Goal: Task Accomplishment & Management: Complete application form

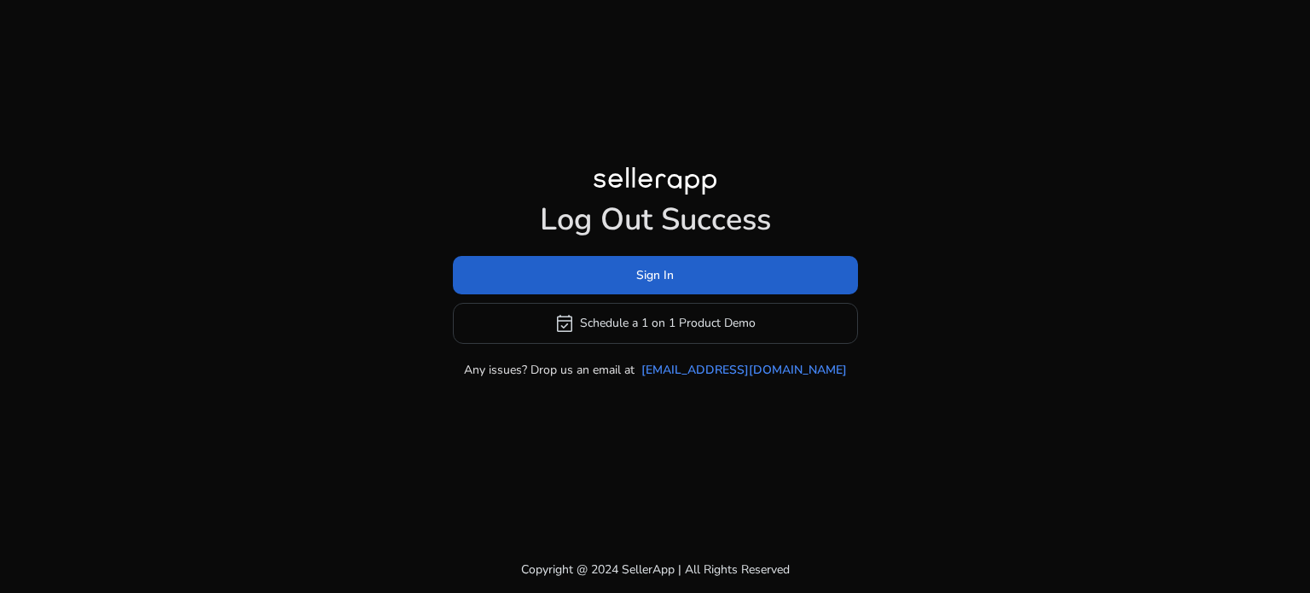
click at [692, 269] on span at bounding box center [655, 274] width 405 height 41
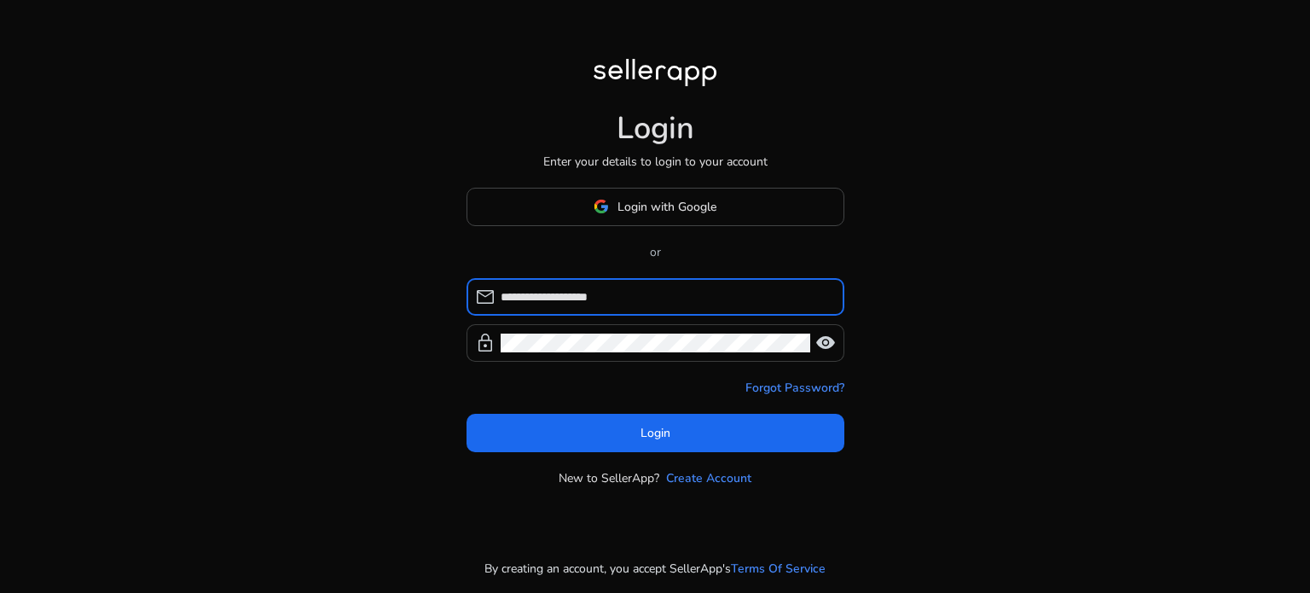
type input "**********"
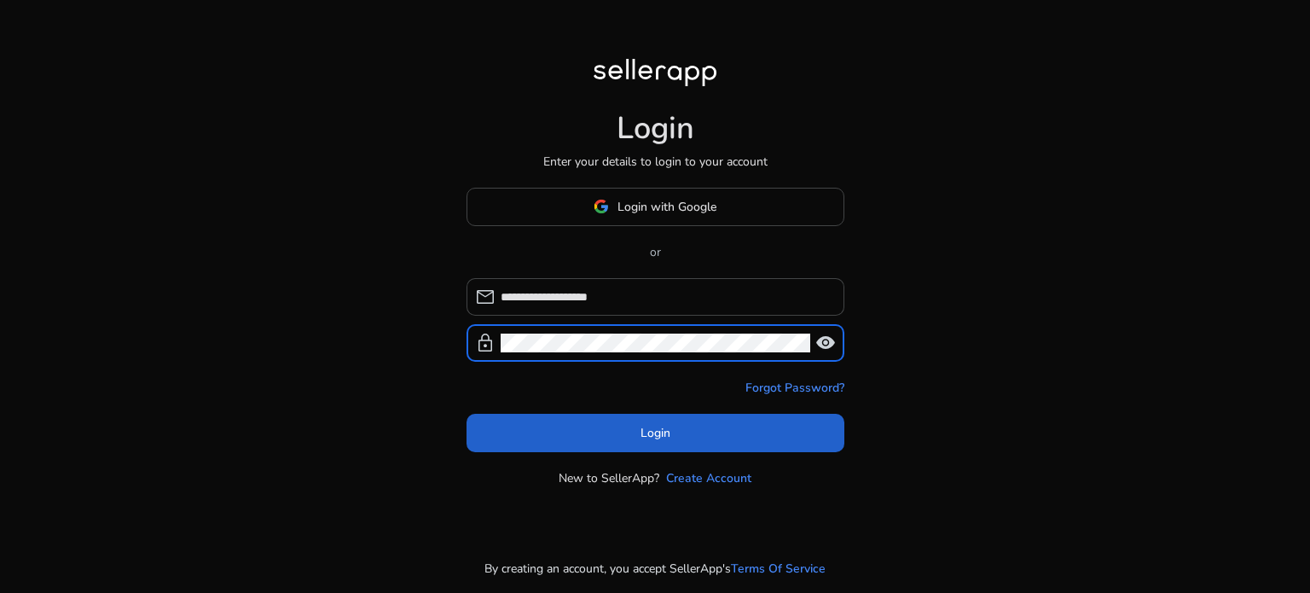
click at [515, 422] on span at bounding box center [655, 432] width 378 height 41
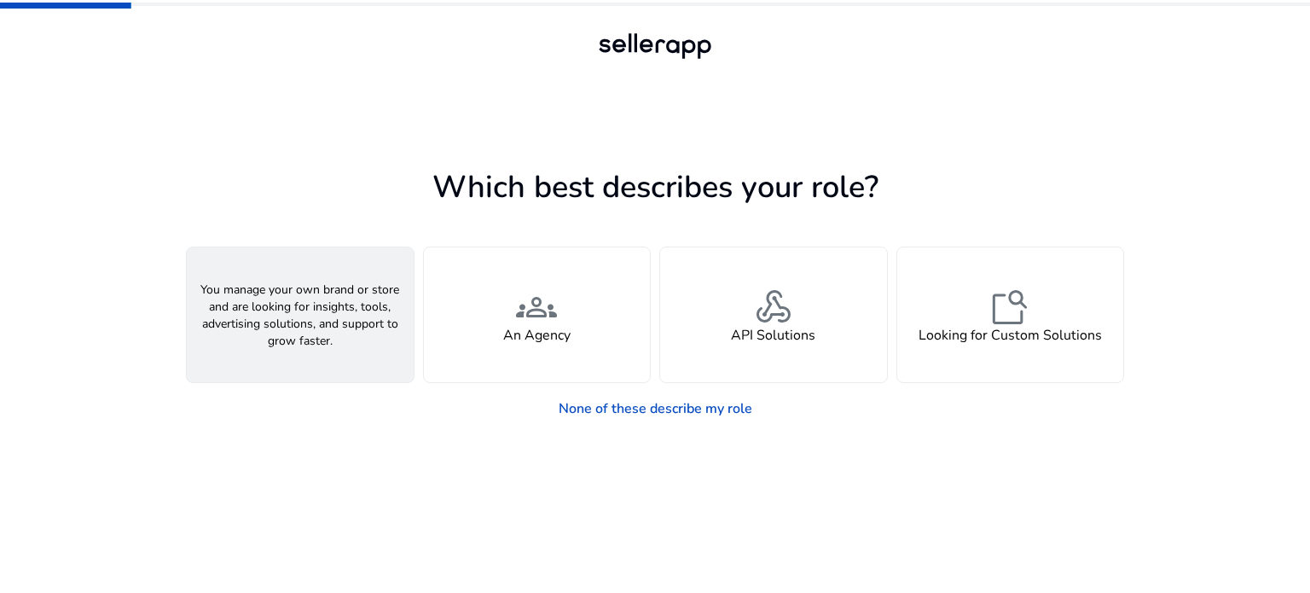
click at [304, 333] on h4 "A Seller" at bounding box center [300, 335] width 51 height 16
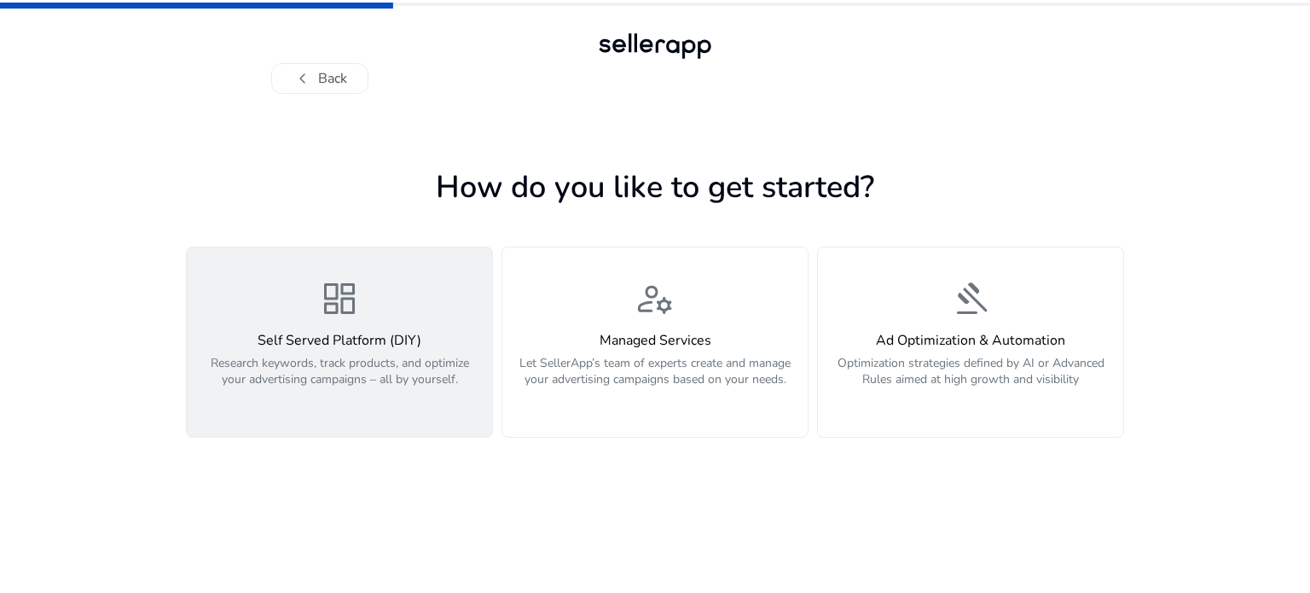
click at [370, 362] on p "Research keywords, track products, and optimize your advertising campaigns – al…" at bounding box center [339, 380] width 285 height 51
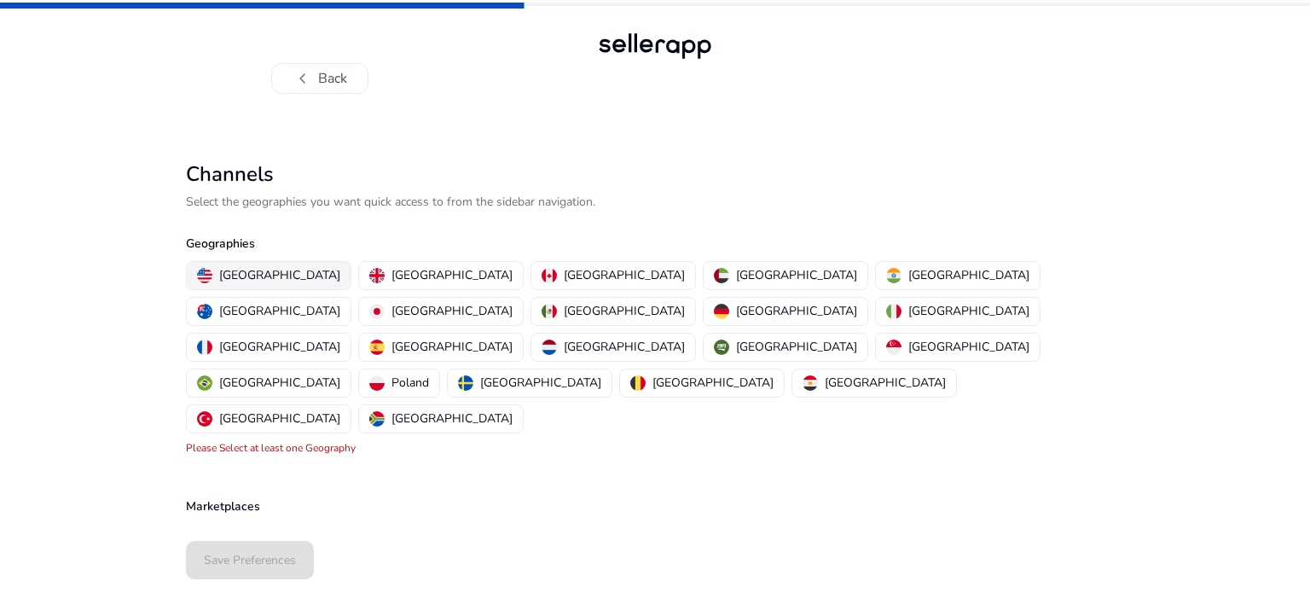
click at [266, 280] on p "United States" at bounding box center [279, 275] width 121 height 18
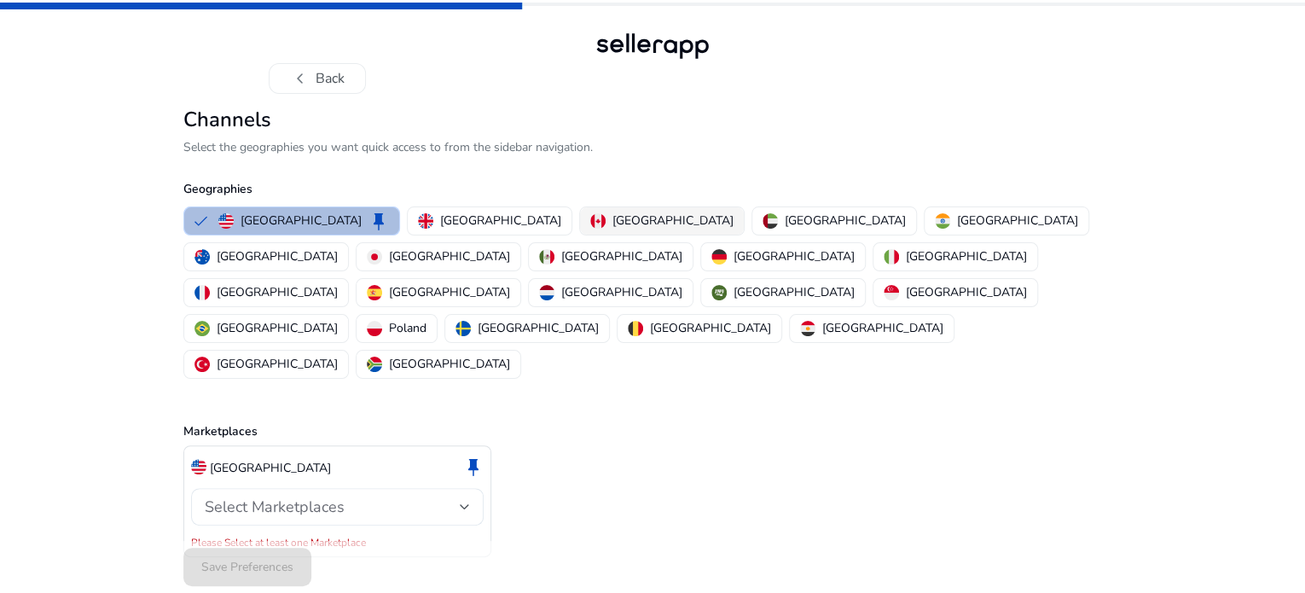
click at [612, 229] on p "Canada" at bounding box center [672, 220] width 121 height 18
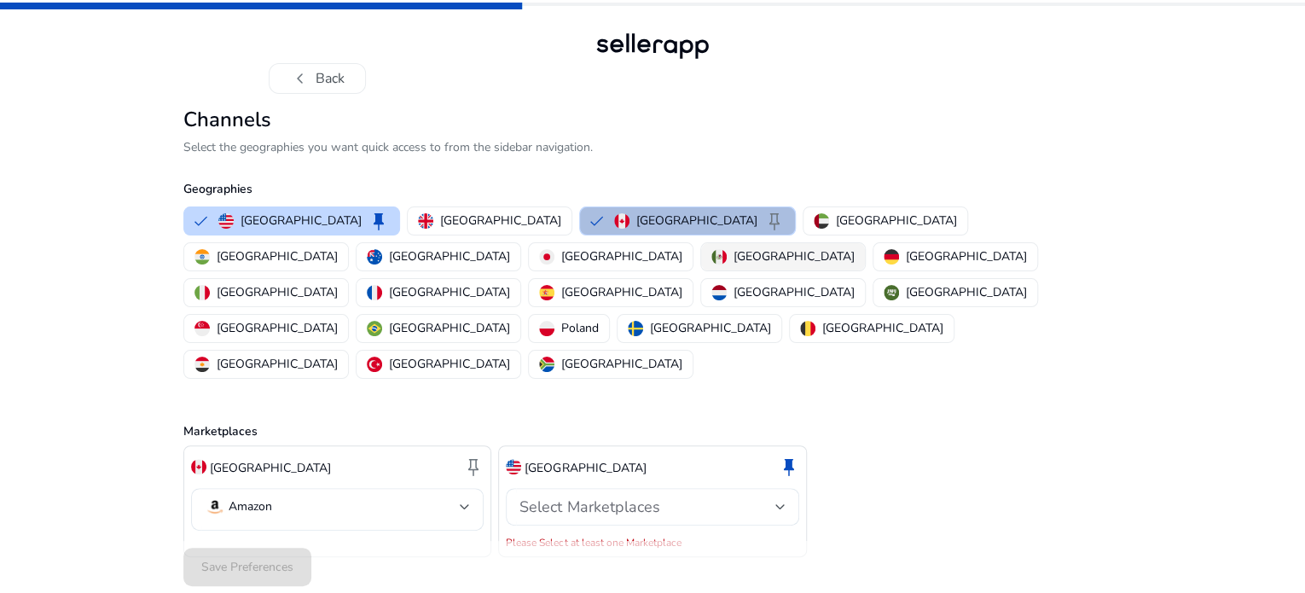
click at [733, 265] on p "Mexico" at bounding box center [793, 256] width 121 height 18
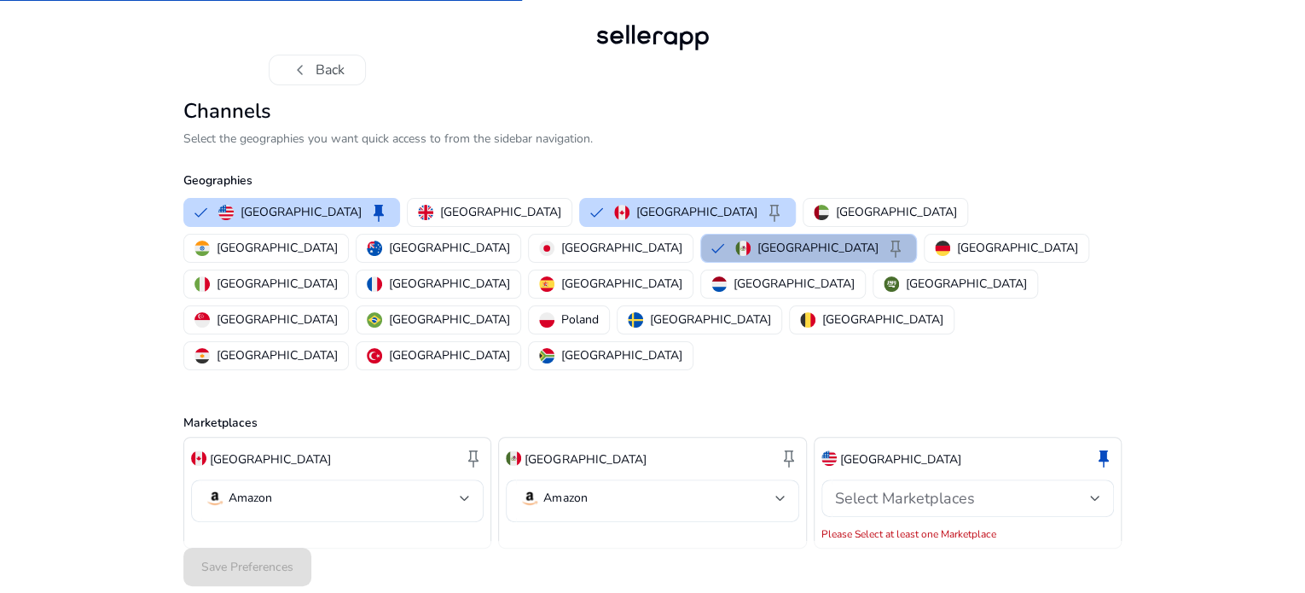
scroll to position [11, 0]
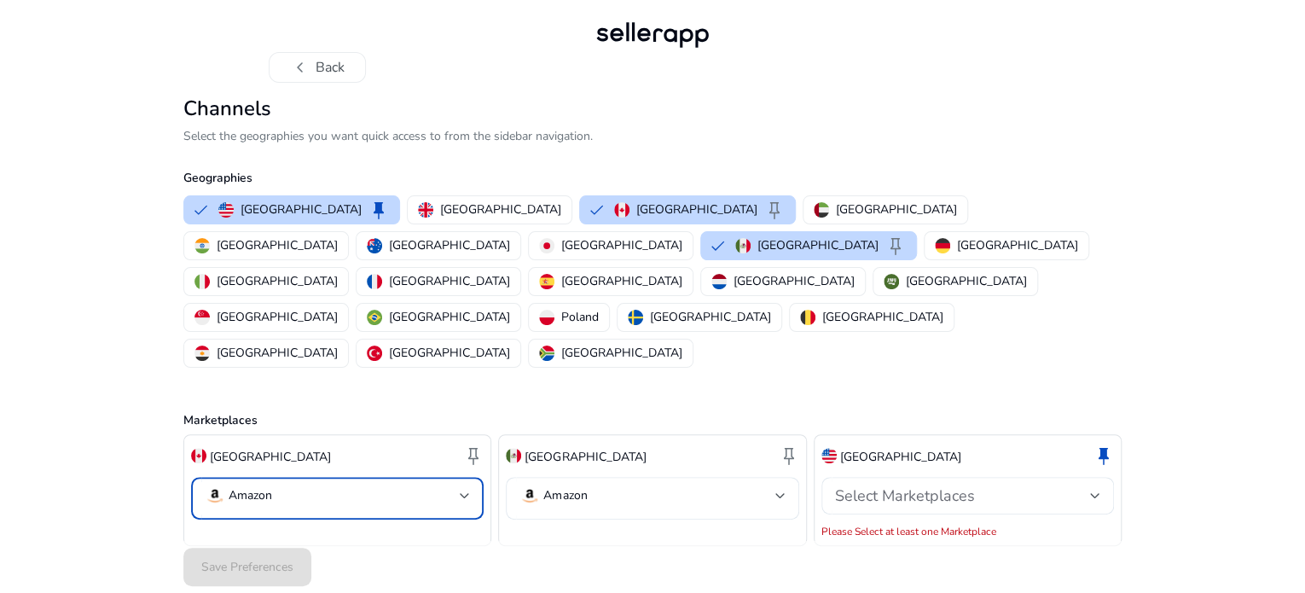
click at [272, 488] on p "Amazon" at bounding box center [250, 495] width 43 height 15
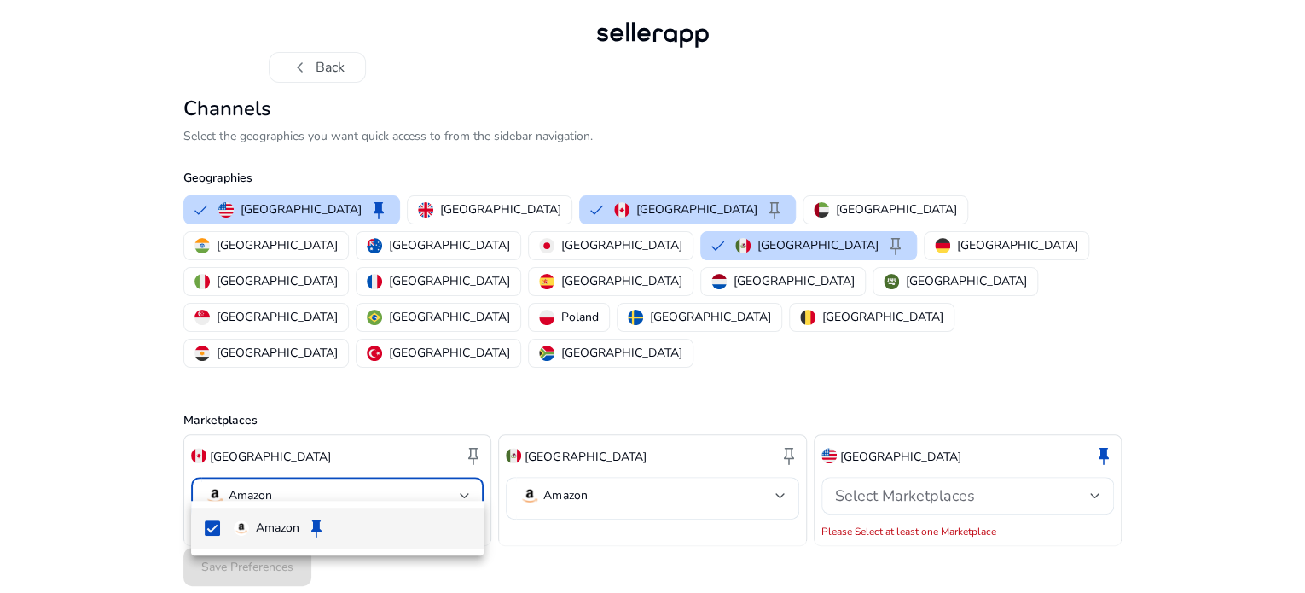
click at [265, 532] on p "Amazon" at bounding box center [277, 527] width 43 height 19
click at [213, 531] on mat-pseudo-checkbox at bounding box center [212, 527] width 15 height 15
click at [632, 554] on div at bounding box center [652, 296] width 1305 height 593
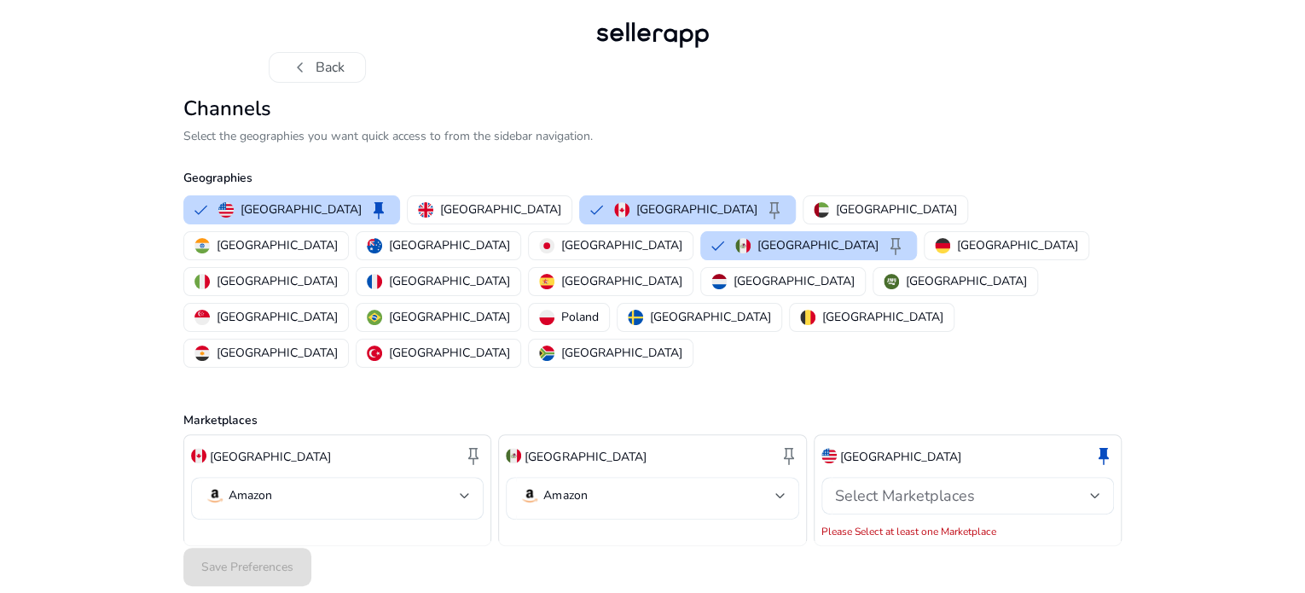
click at [722, 487] on mat-select-trigger "Amazon" at bounding box center [646, 495] width 255 height 20
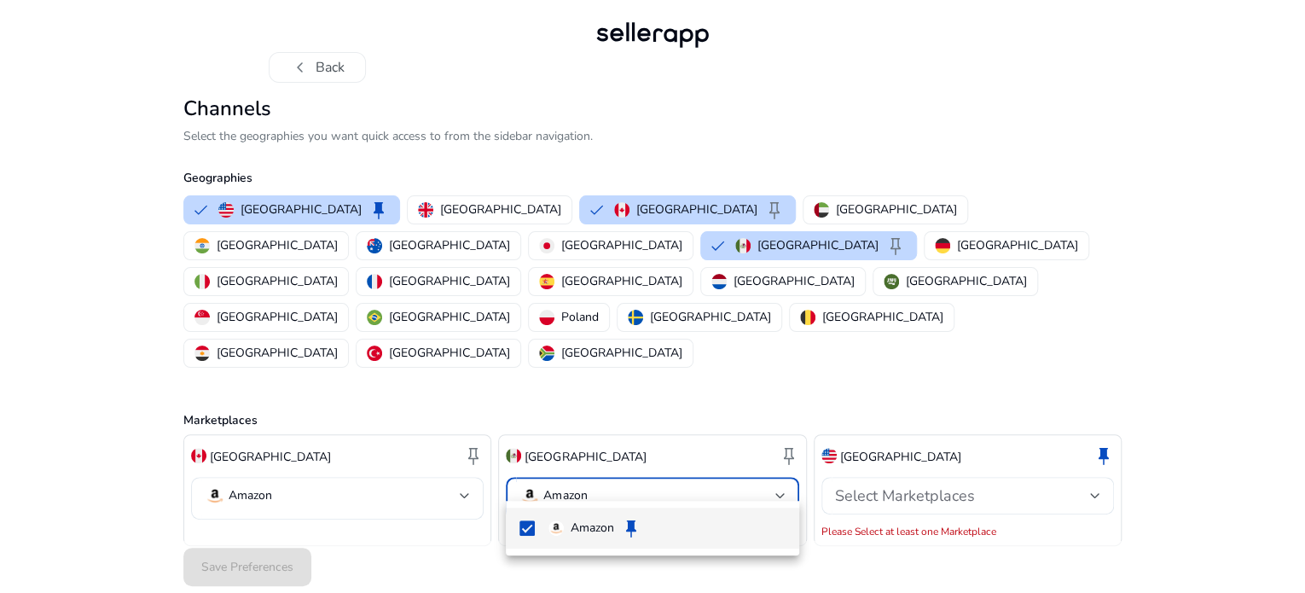
click at [1096, 536] on div at bounding box center [652, 296] width 1305 height 593
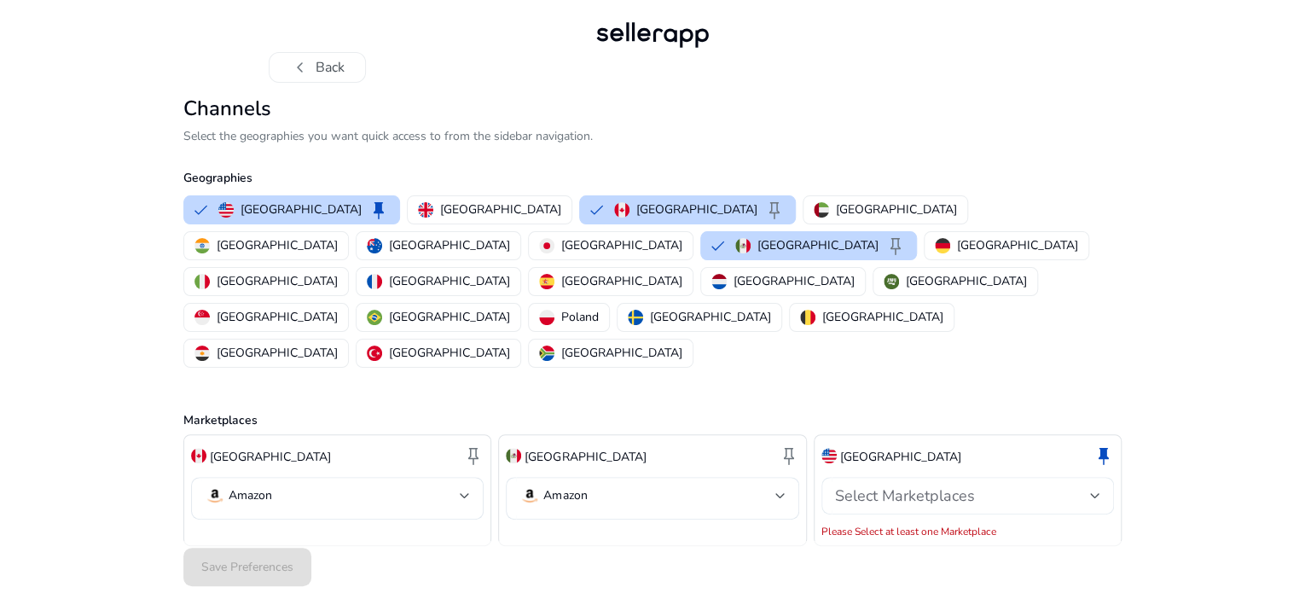
click at [1082, 486] on div "Select Marketplaces" at bounding box center [962, 495] width 255 height 19
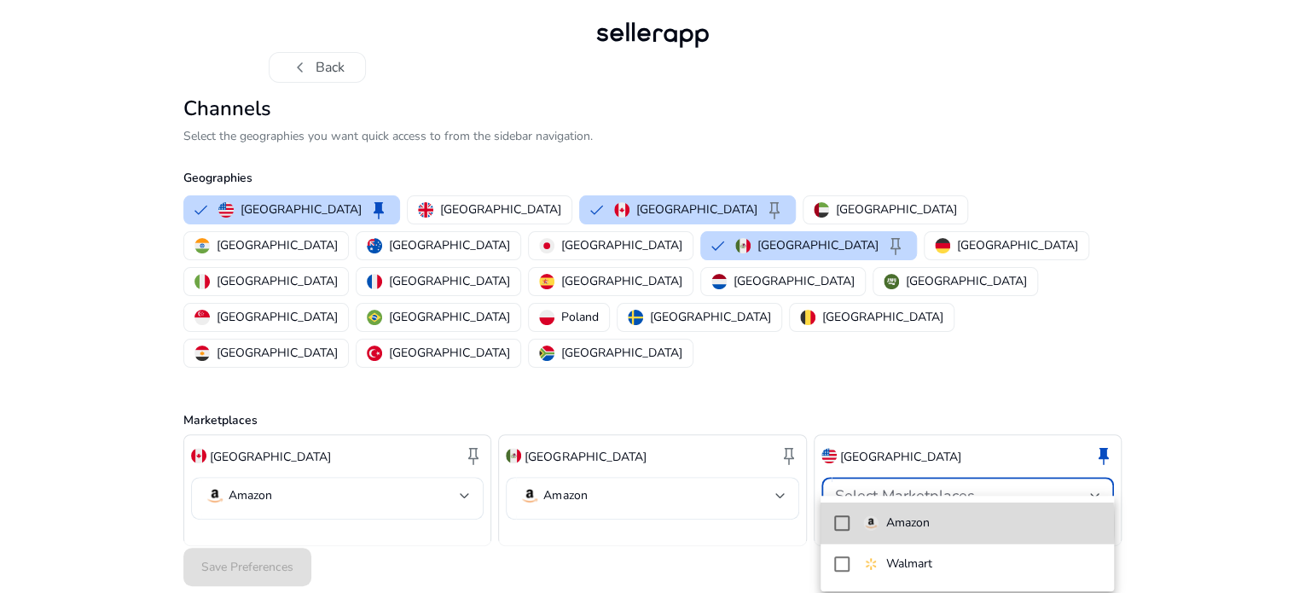
click at [911, 525] on p "Amazon" at bounding box center [906, 522] width 43 height 19
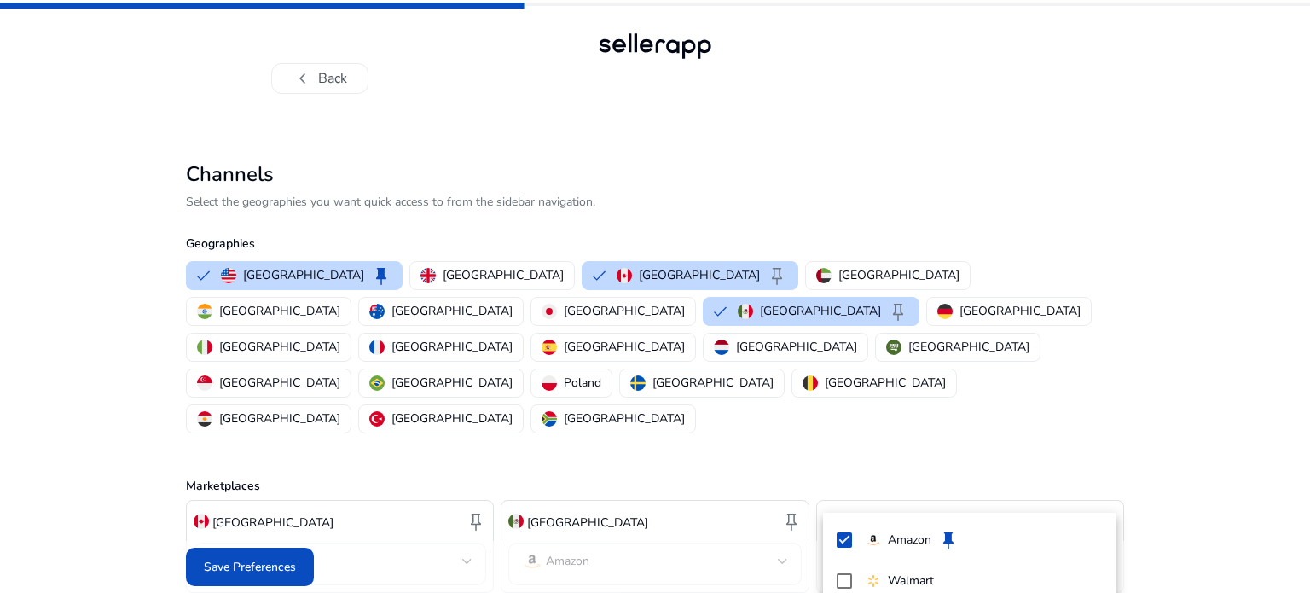
click at [222, 556] on div at bounding box center [655, 296] width 1310 height 593
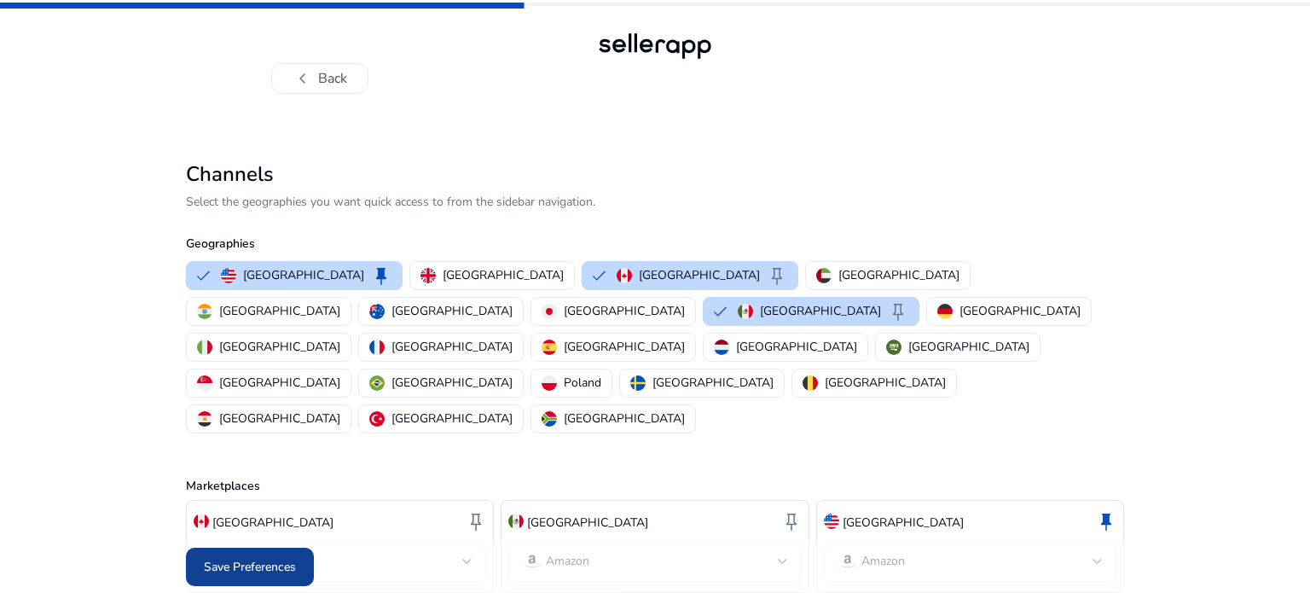
click at [242, 562] on span "Save Preferences" at bounding box center [250, 567] width 92 height 18
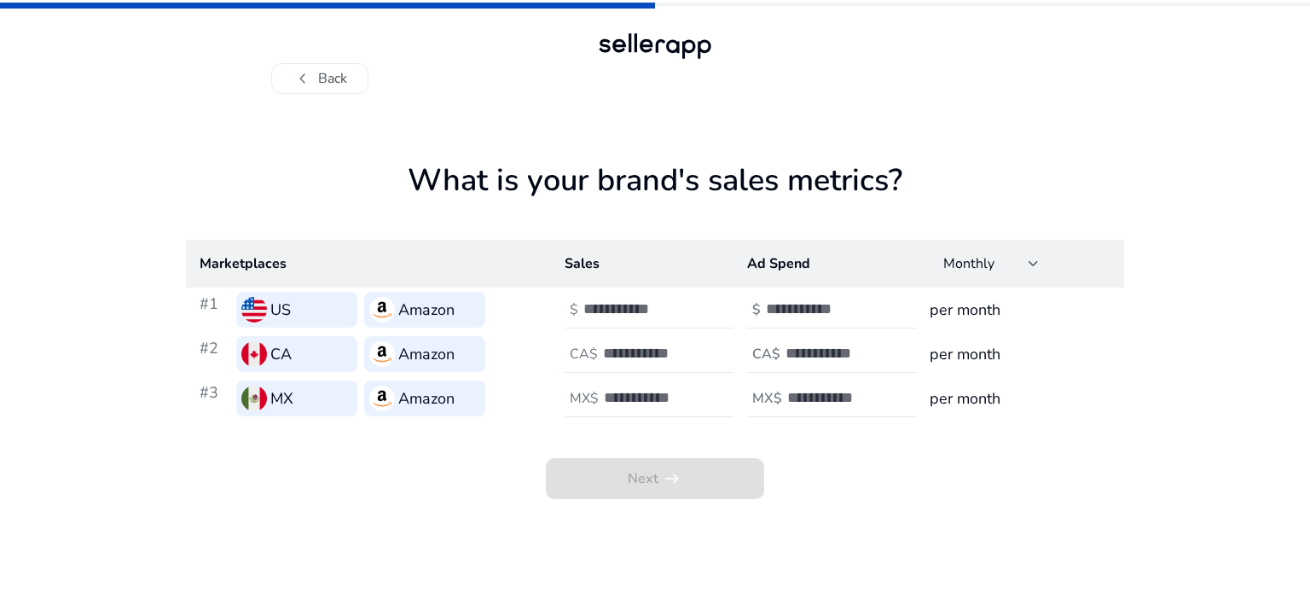
click at [624, 316] on input "number" at bounding box center [640, 308] width 115 height 19
click at [620, 339] on div at bounding box center [679, 354] width 153 height 38
click at [607, 309] on input "number" at bounding box center [640, 308] width 115 height 19
type input "*"
click at [603, 362] on input "number" at bounding box center [660, 353] width 115 height 19
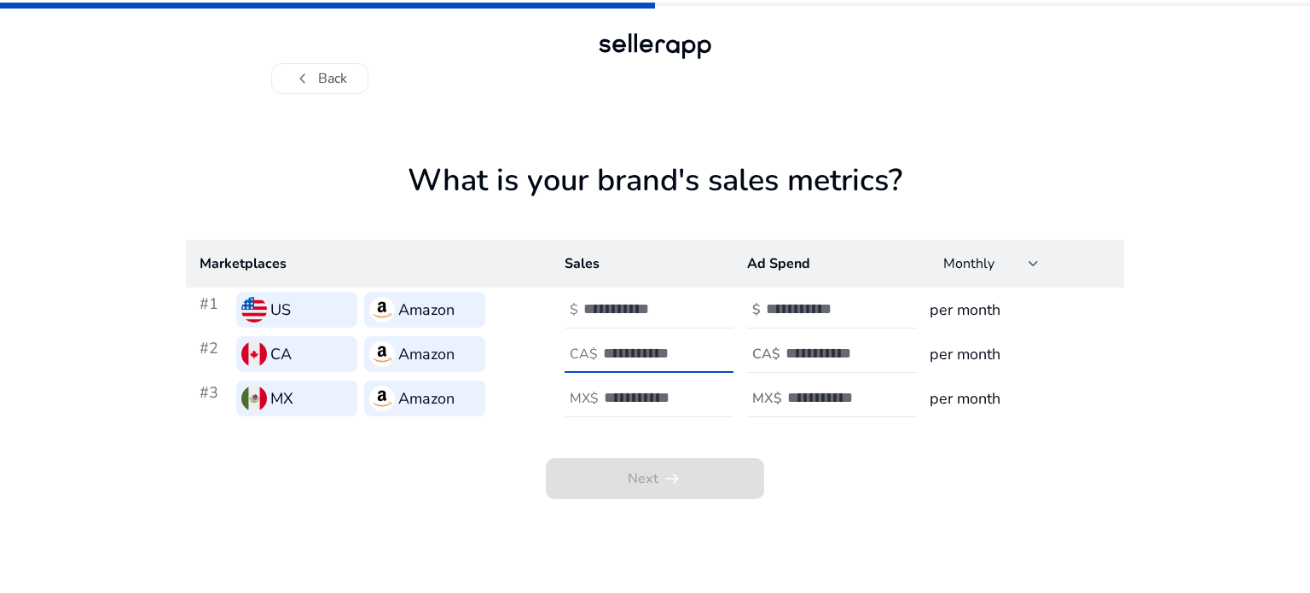
type input "*"
click at [609, 391] on input "number" at bounding box center [661, 397] width 115 height 19
type input "*"
drag, startPoint x: 609, startPoint y: 316, endPoint x: 581, endPoint y: 311, distance: 28.6
click at [581, 311] on div "$ *" at bounding box center [651, 310] width 172 height 38
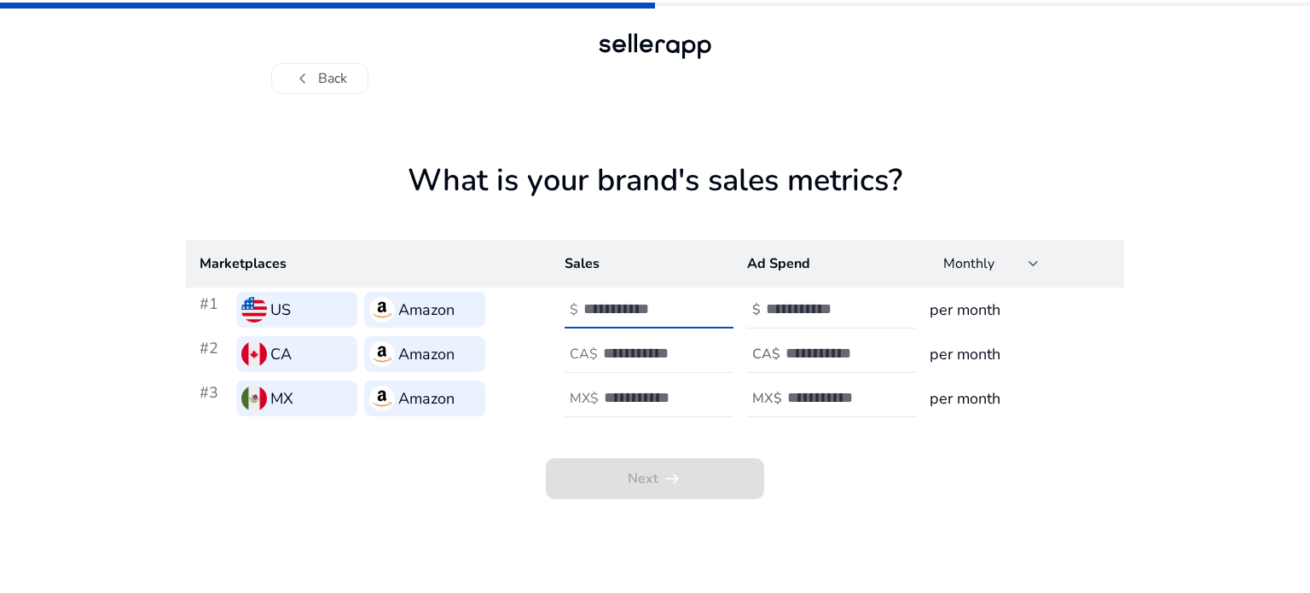
type input "****"
click at [611, 361] on input "*" at bounding box center [660, 353] width 115 height 19
type input "*"
type input "***"
click at [630, 403] on input "*" at bounding box center [661, 397] width 115 height 19
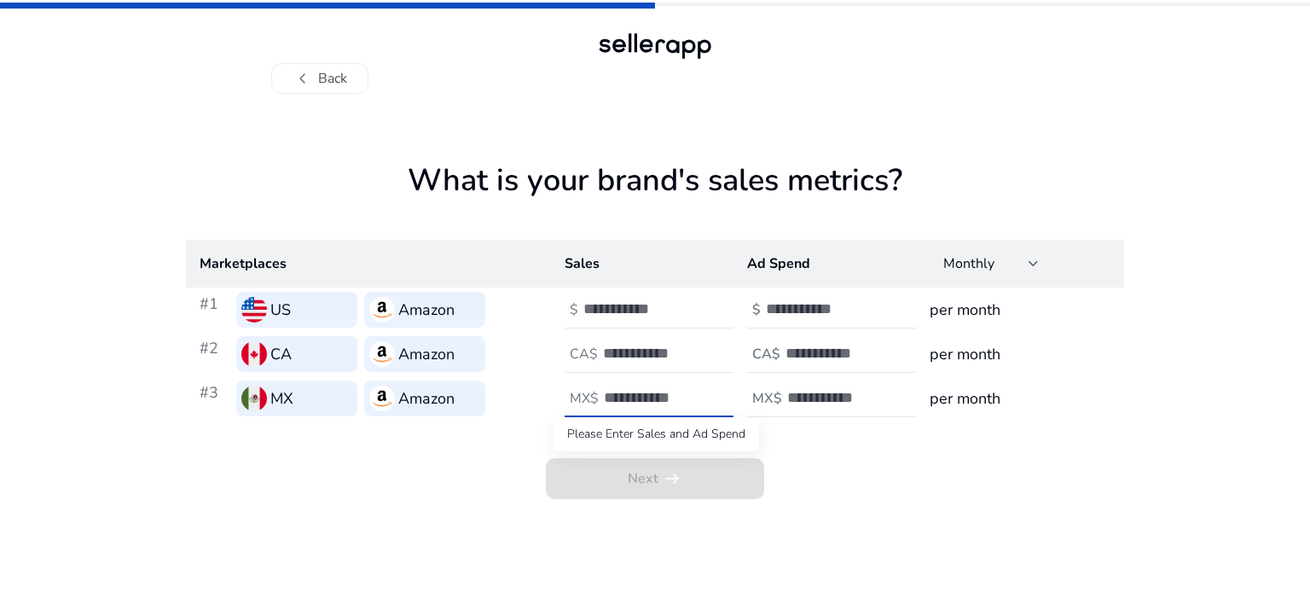
type input "***"
click at [706, 472] on span "Next arrow_right_alt" at bounding box center [655, 478] width 218 height 41
drag, startPoint x: 880, startPoint y: 399, endPoint x: 863, endPoint y: 402, distance: 17.2
click at [877, 399] on input "number" at bounding box center [844, 397] width 115 height 19
click at [802, 303] on input "number" at bounding box center [823, 308] width 115 height 19
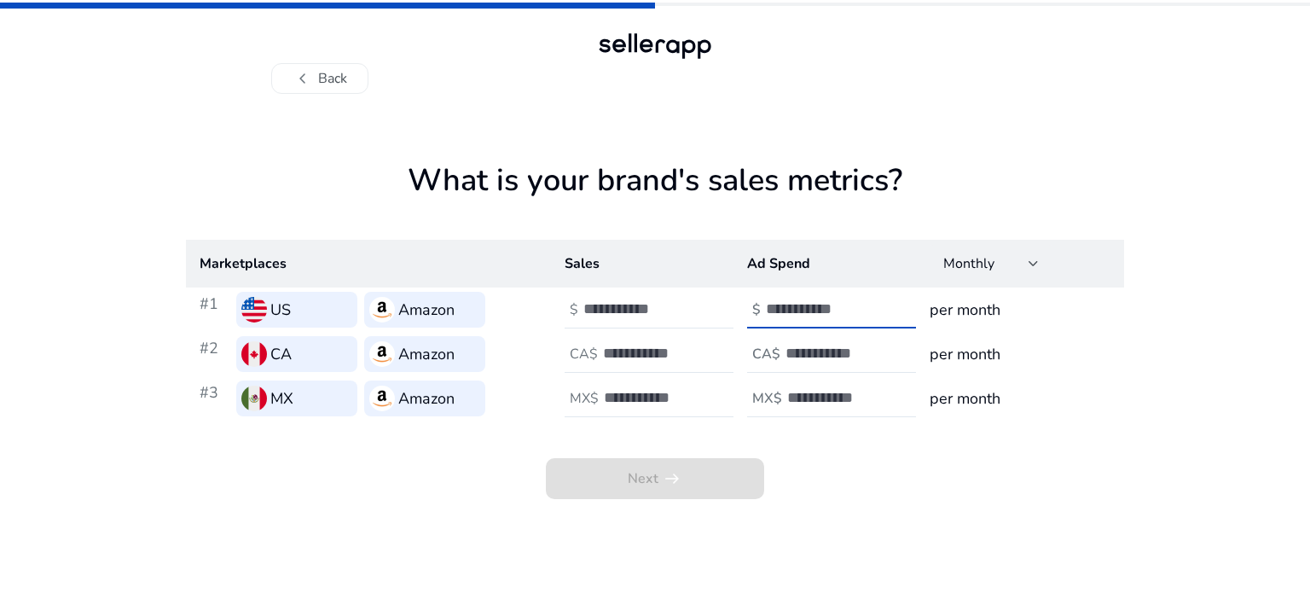
click at [804, 307] on input "number" at bounding box center [823, 308] width 115 height 19
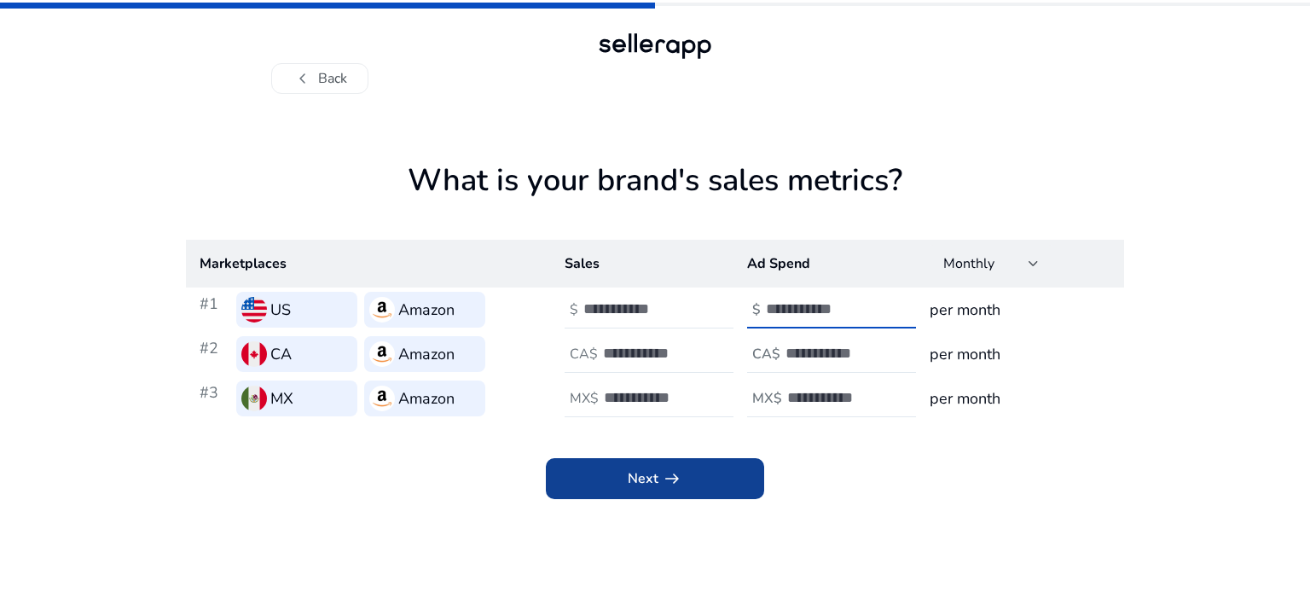
type input "***"
click at [647, 478] on span "Next arrow_right_alt" at bounding box center [655, 478] width 55 height 20
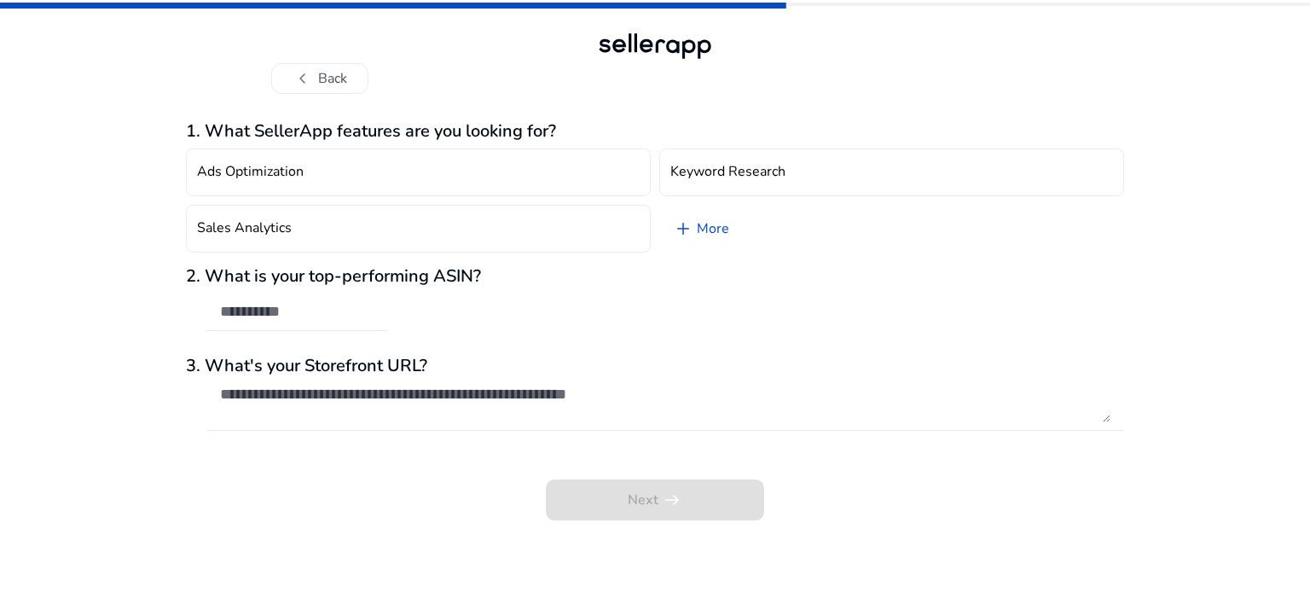
click at [617, 395] on textarea at bounding box center [665, 404] width 890 height 38
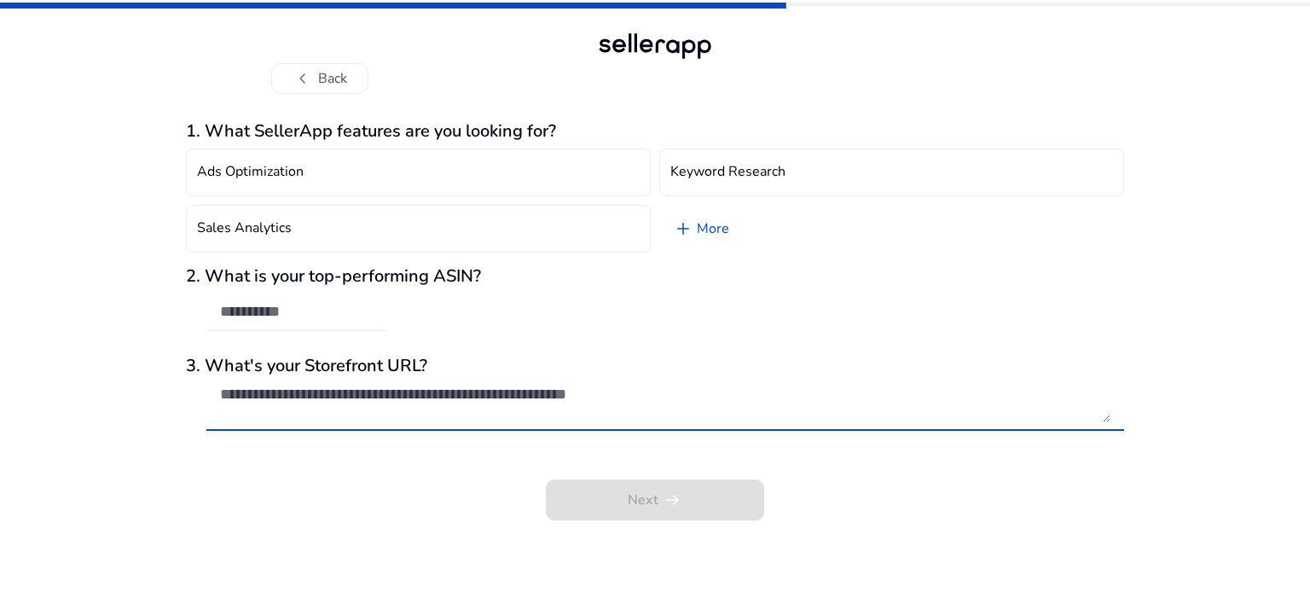
click at [275, 320] on input "text" at bounding box center [296, 311] width 153 height 19
click at [280, 395] on textarea at bounding box center [665, 404] width 890 height 38
paste textarea "**********"
type textarea "**********"
click at [670, 434] on div at bounding box center [665, 440] width 918 height 18
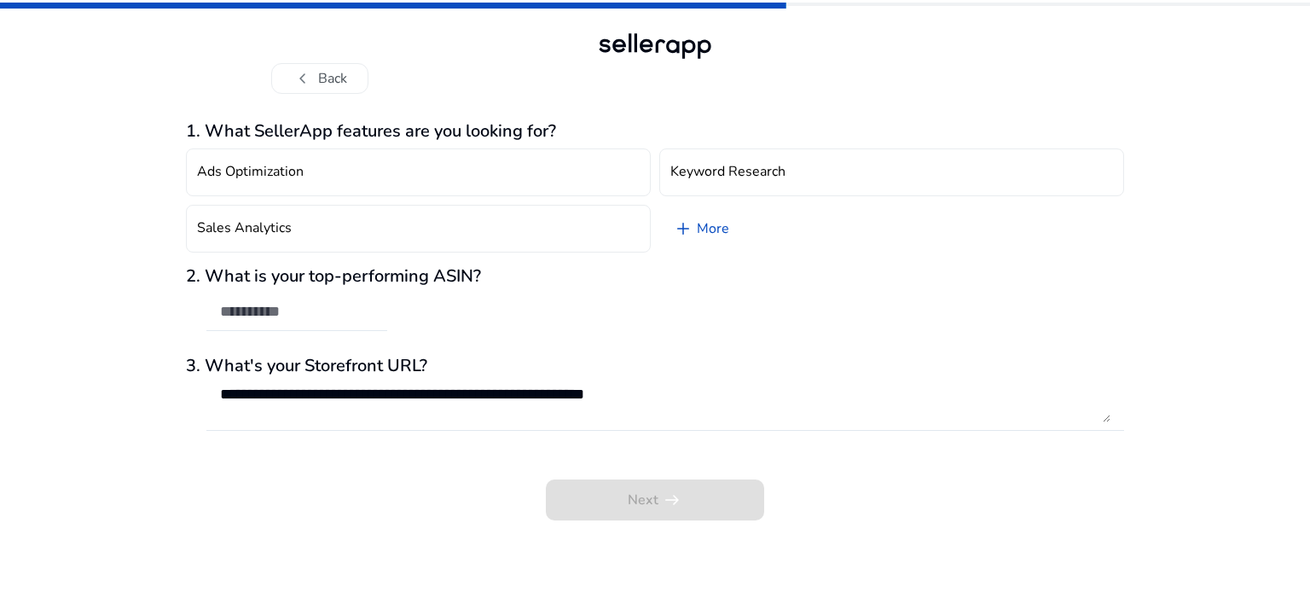
click at [693, 517] on div "Next arrow_right_alt" at bounding box center [655, 487] width 938 height 65
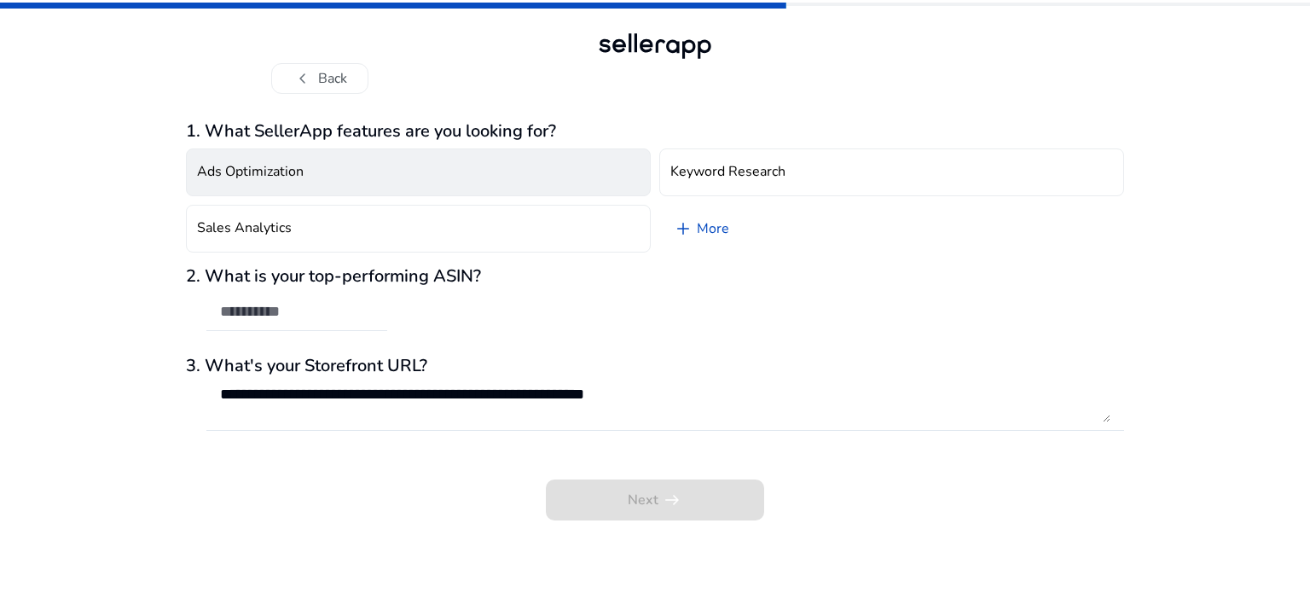
click at [444, 168] on button "Ads Optimization" at bounding box center [418, 172] width 465 height 48
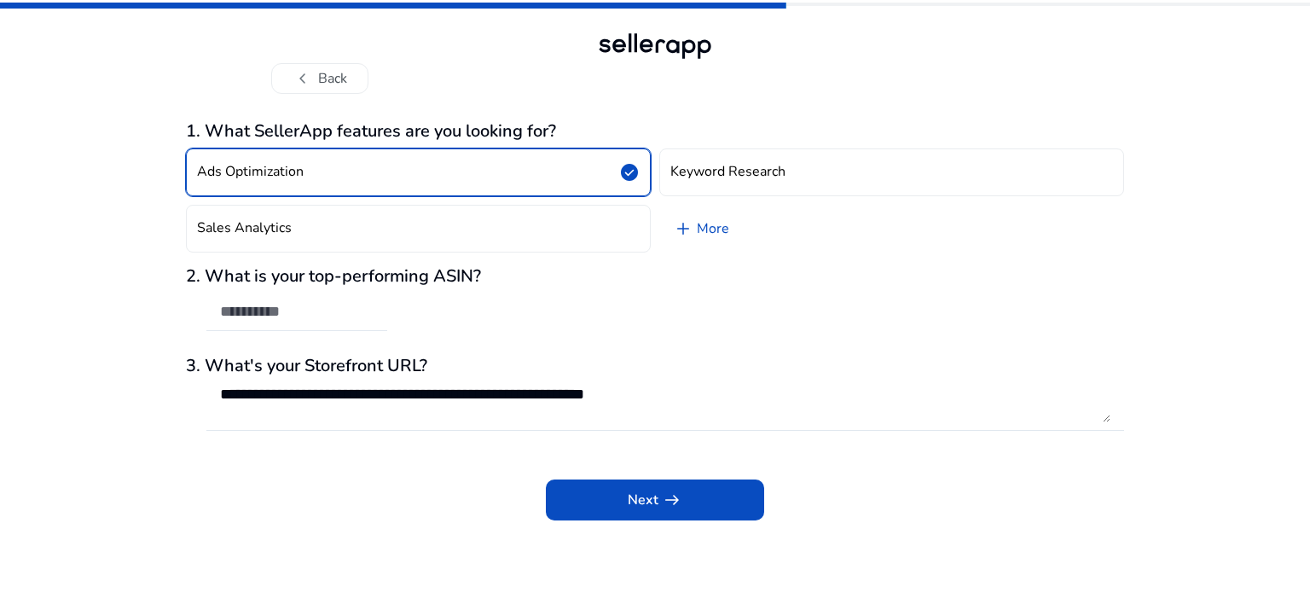
click at [638, 527] on app-questions-diy "**********" at bounding box center [655, 357] width 938 height 472
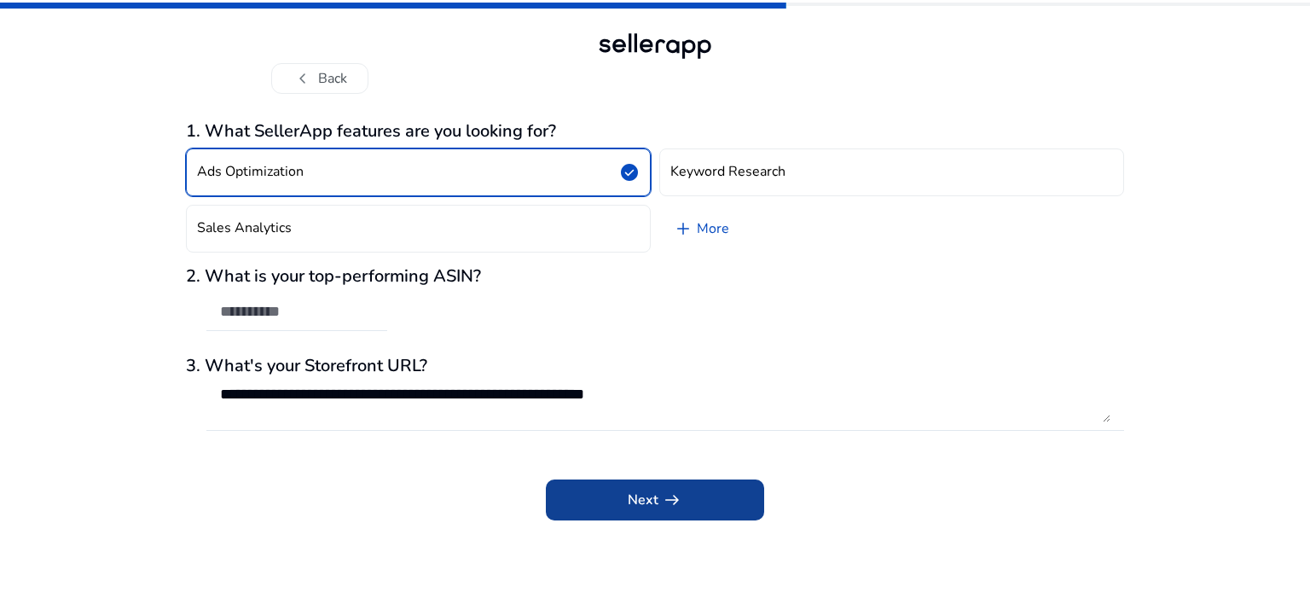
click at [641, 506] on span "Next arrow_right_alt" at bounding box center [655, 499] width 55 height 20
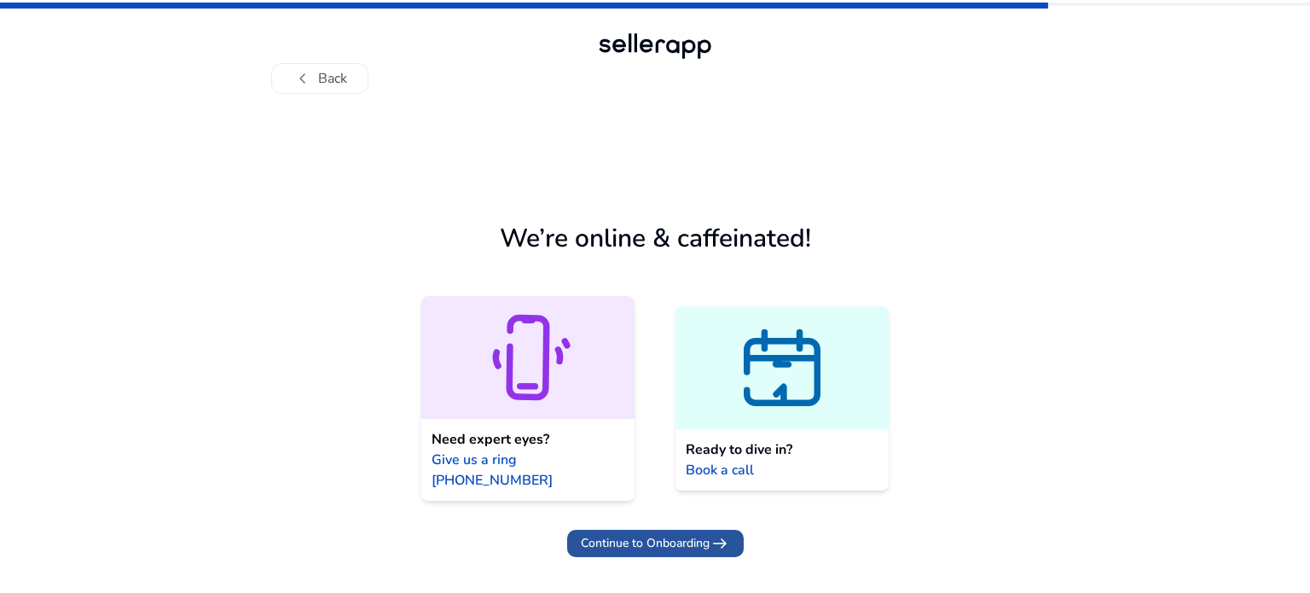
click at [696, 534] on span "Continue to Onboarding" at bounding box center [645, 543] width 129 height 18
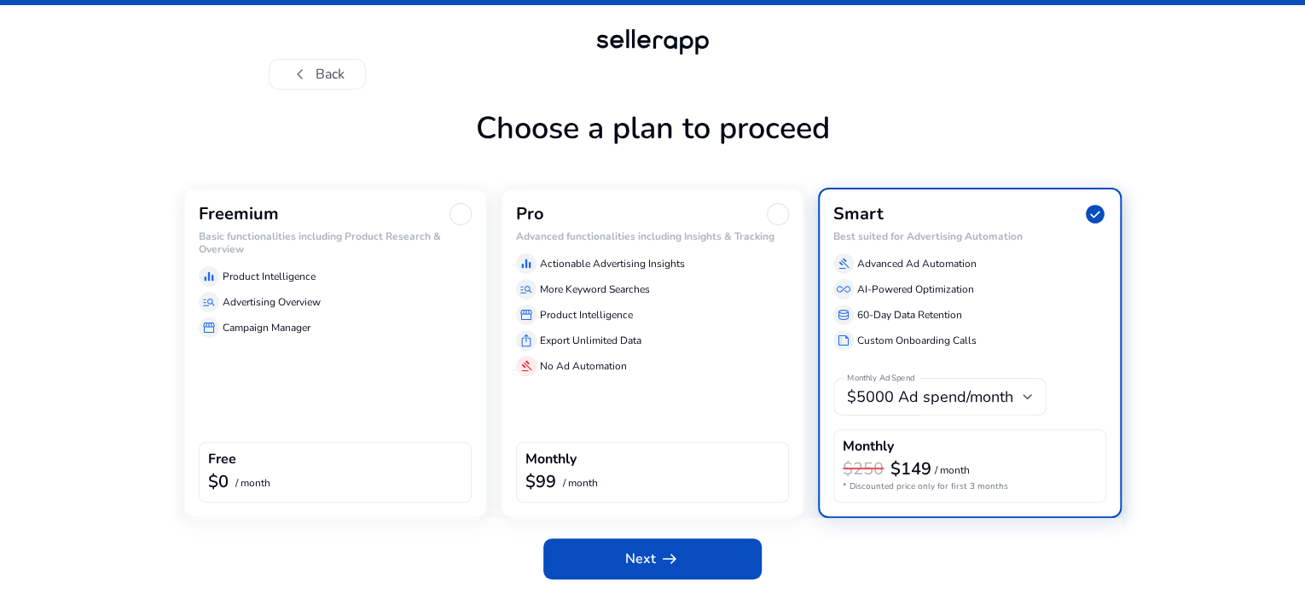
scroll to position [58, 0]
click at [362, 460] on div "Free" at bounding box center [335, 461] width 254 height 20
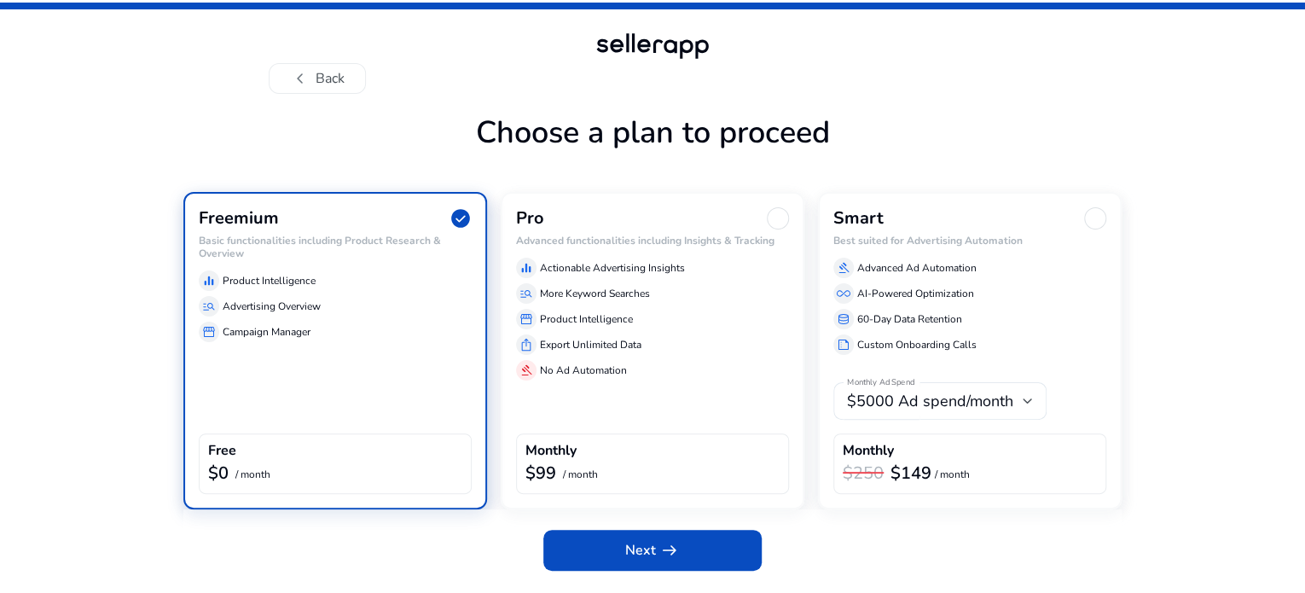
scroll to position [44, 0]
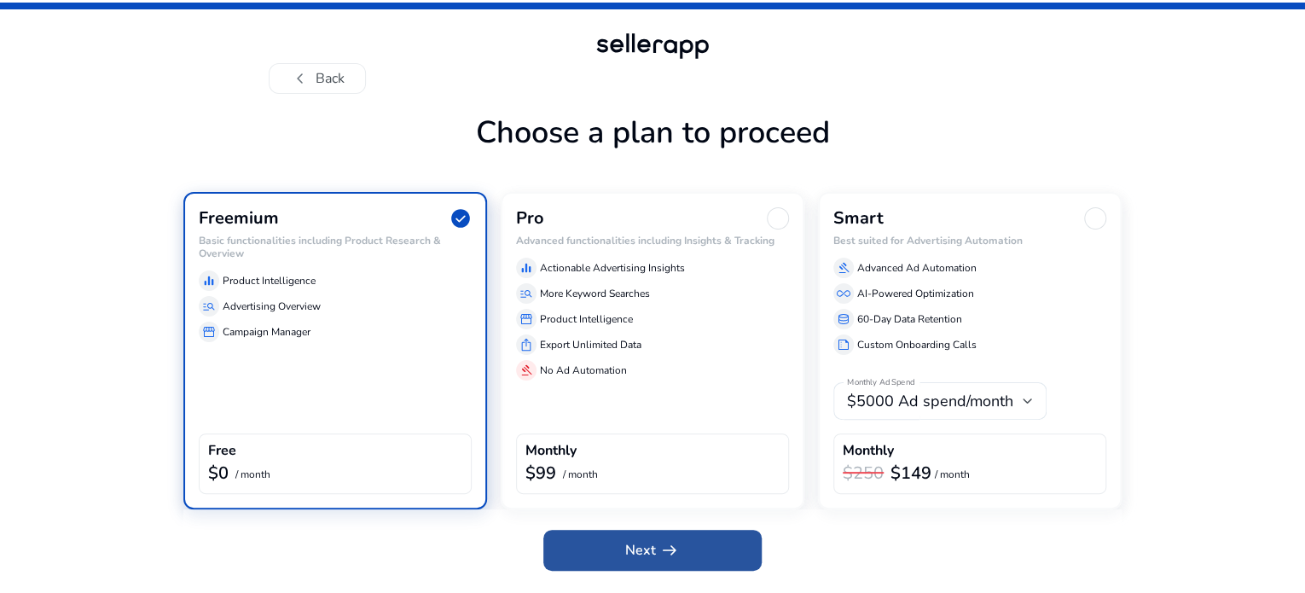
click at [677, 559] on span "arrow_right_alt" at bounding box center [669, 550] width 20 height 20
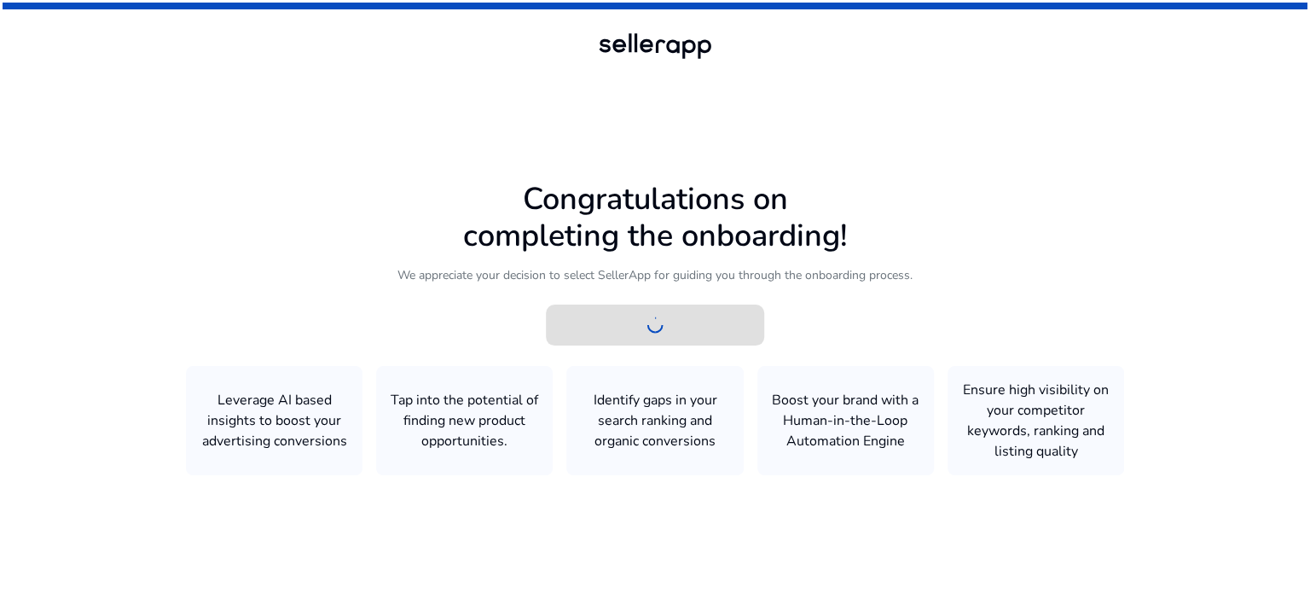
scroll to position [0, 0]
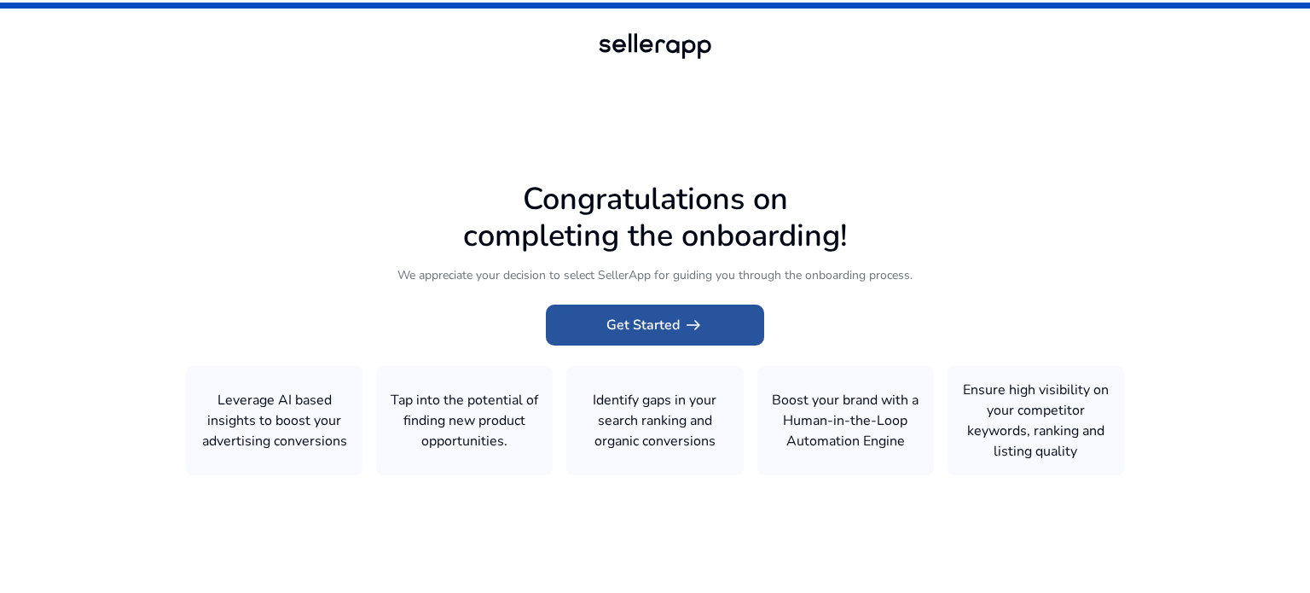
drag, startPoint x: 631, startPoint y: 333, endPoint x: 614, endPoint y: 336, distance: 17.2
click at [628, 339] on button "Get Started arrow_right_alt" at bounding box center [655, 324] width 218 height 41
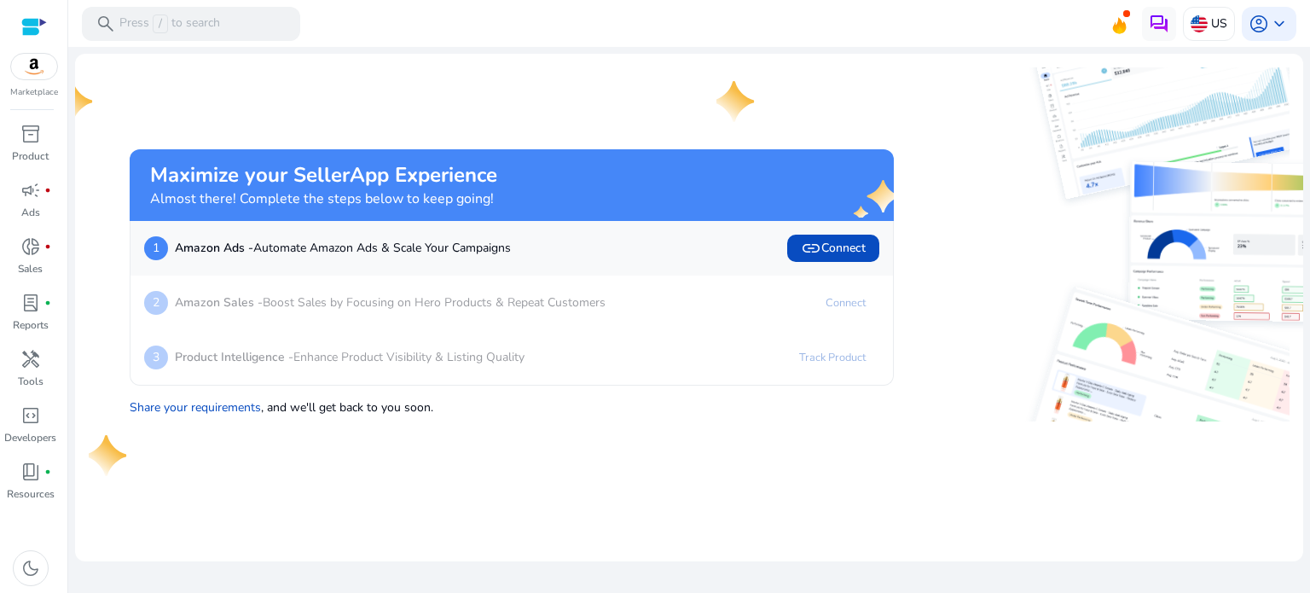
click at [31, 74] on img at bounding box center [34, 67] width 46 height 26
click at [136, 7] on div "search Press / to search" at bounding box center [191, 24] width 218 height 34
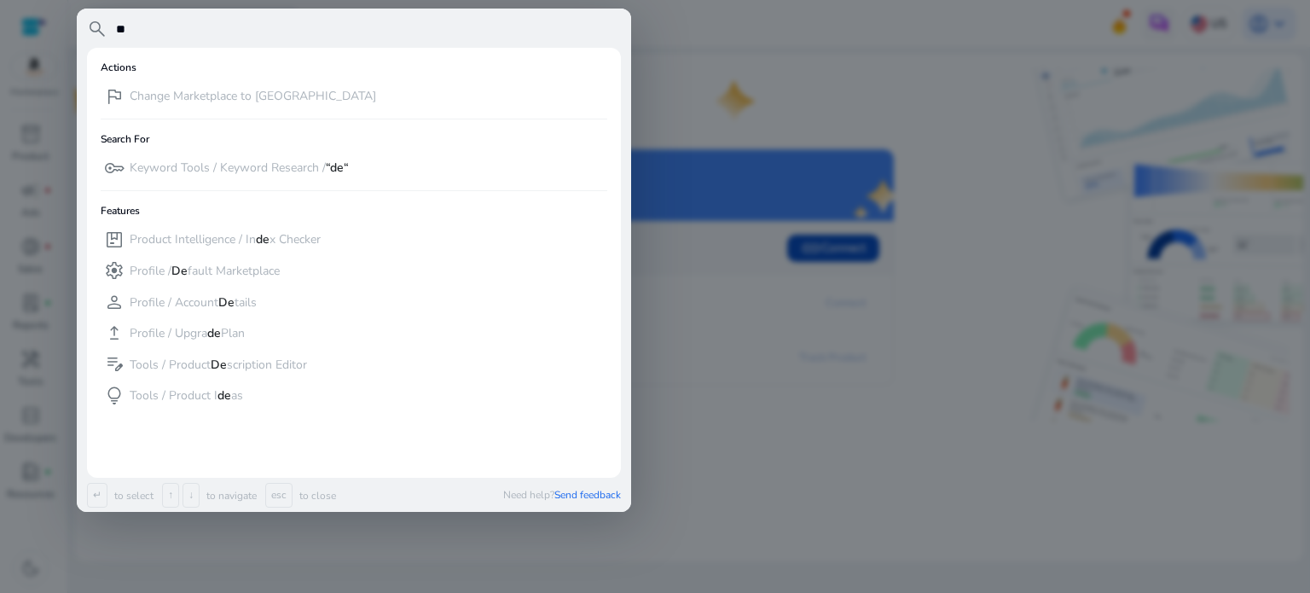
type input "*"
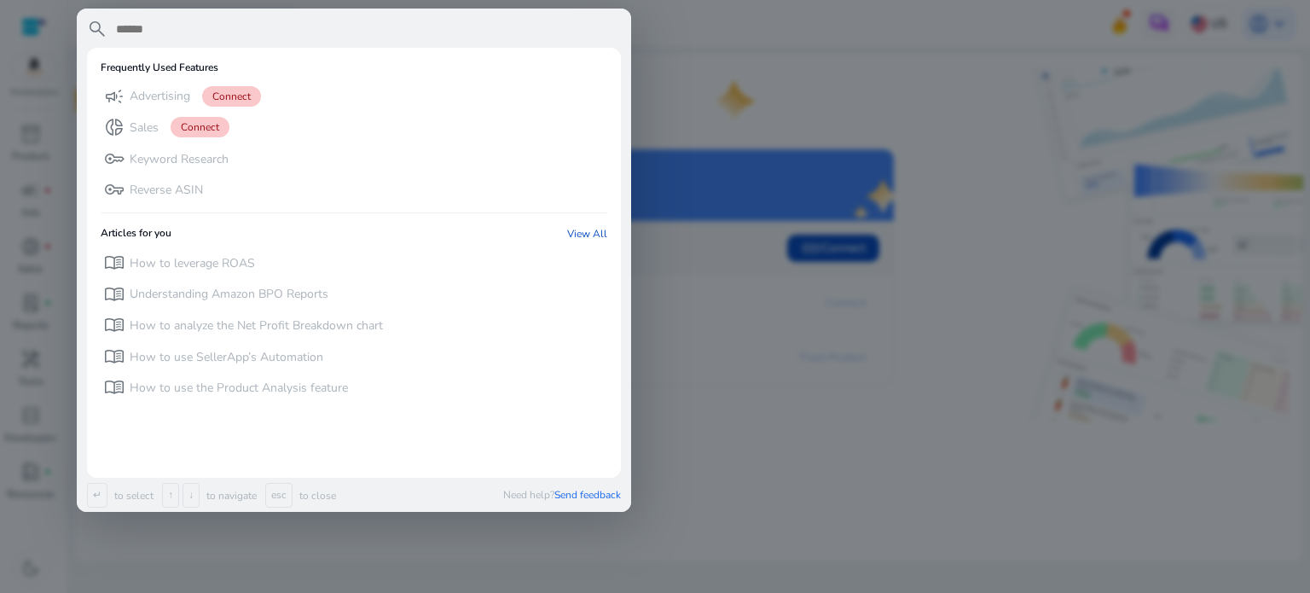
drag, startPoint x: 795, startPoint y: 402, endPoint x: 761, endPoint y: 391, distance: 35.9
click at [796, 402] on div at bounding box center [655, 296] width 1310 height 593
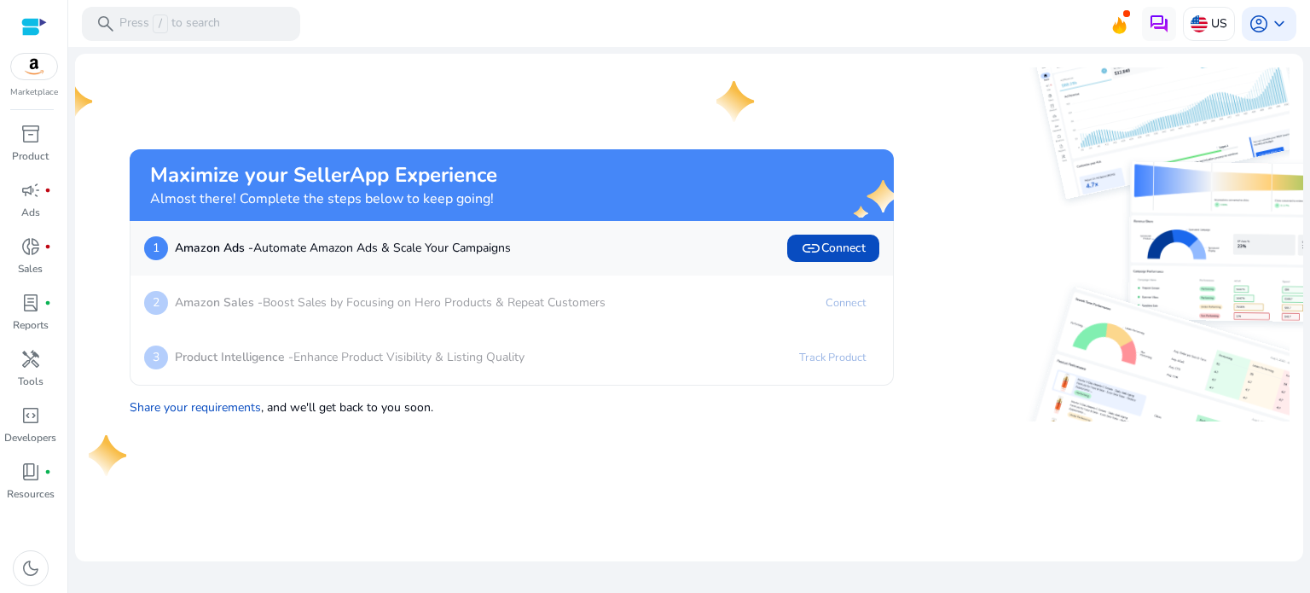
click at [17, 74] on img at bounding box center [34, 67] width 46 height 26
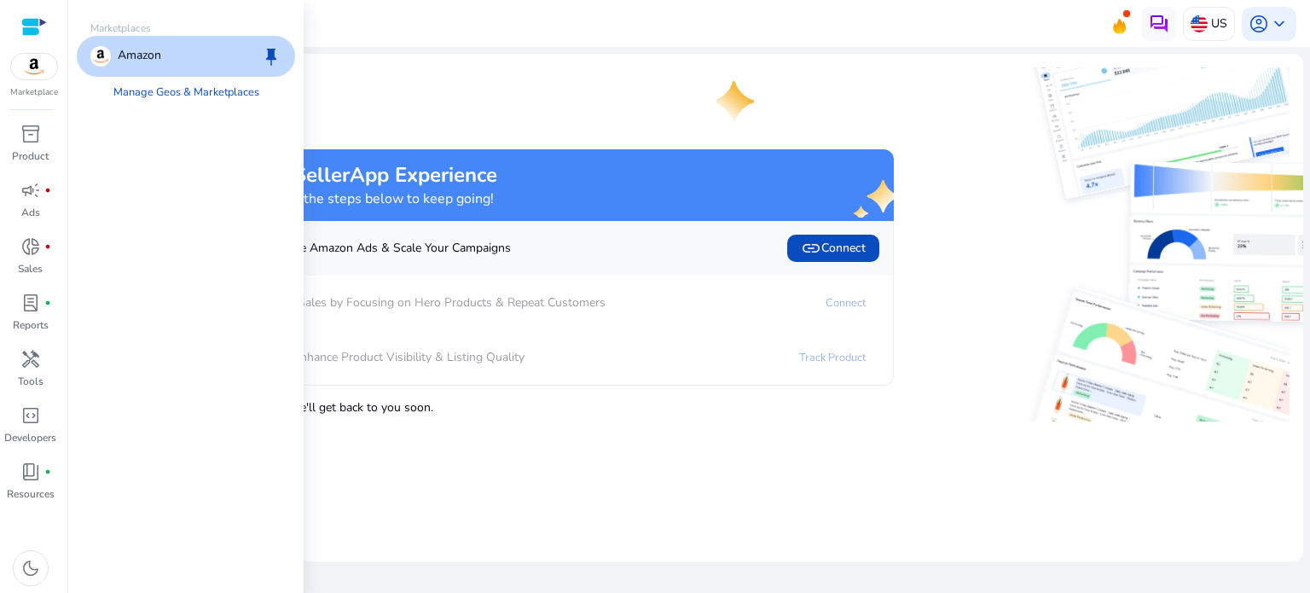
click at [194, 61] on div "Amazon keep" at bounding box center [186, 56] width 218 height 41
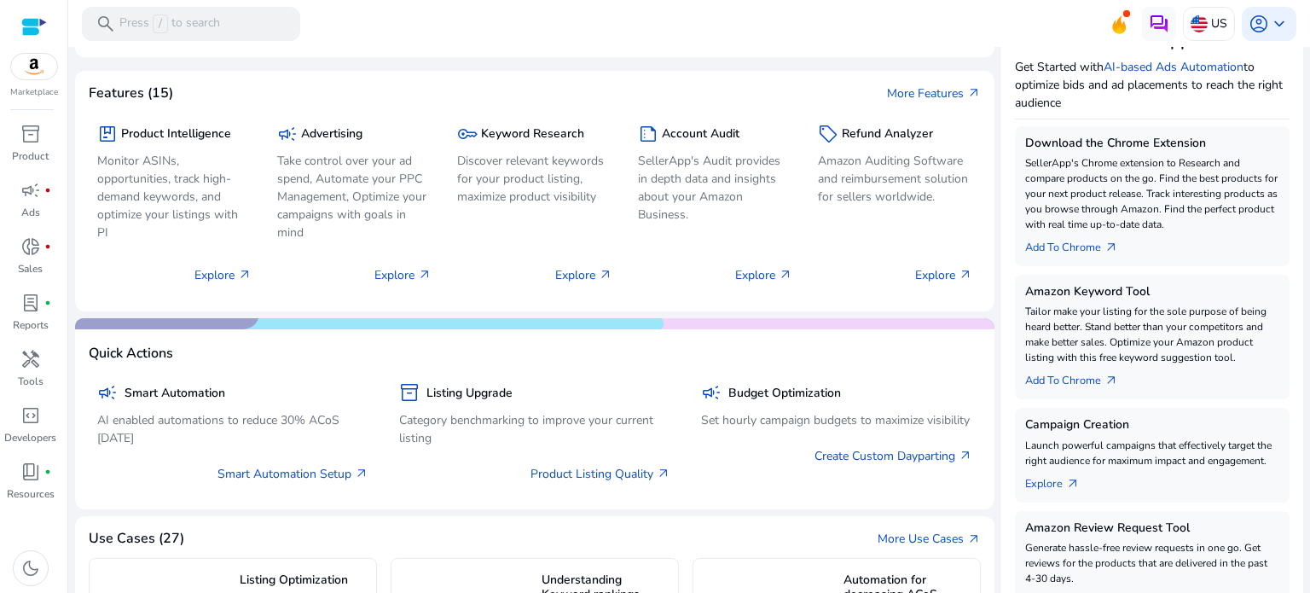
scroll to position [171, 0]
